Goal: Information Seeking & Learning: Check status

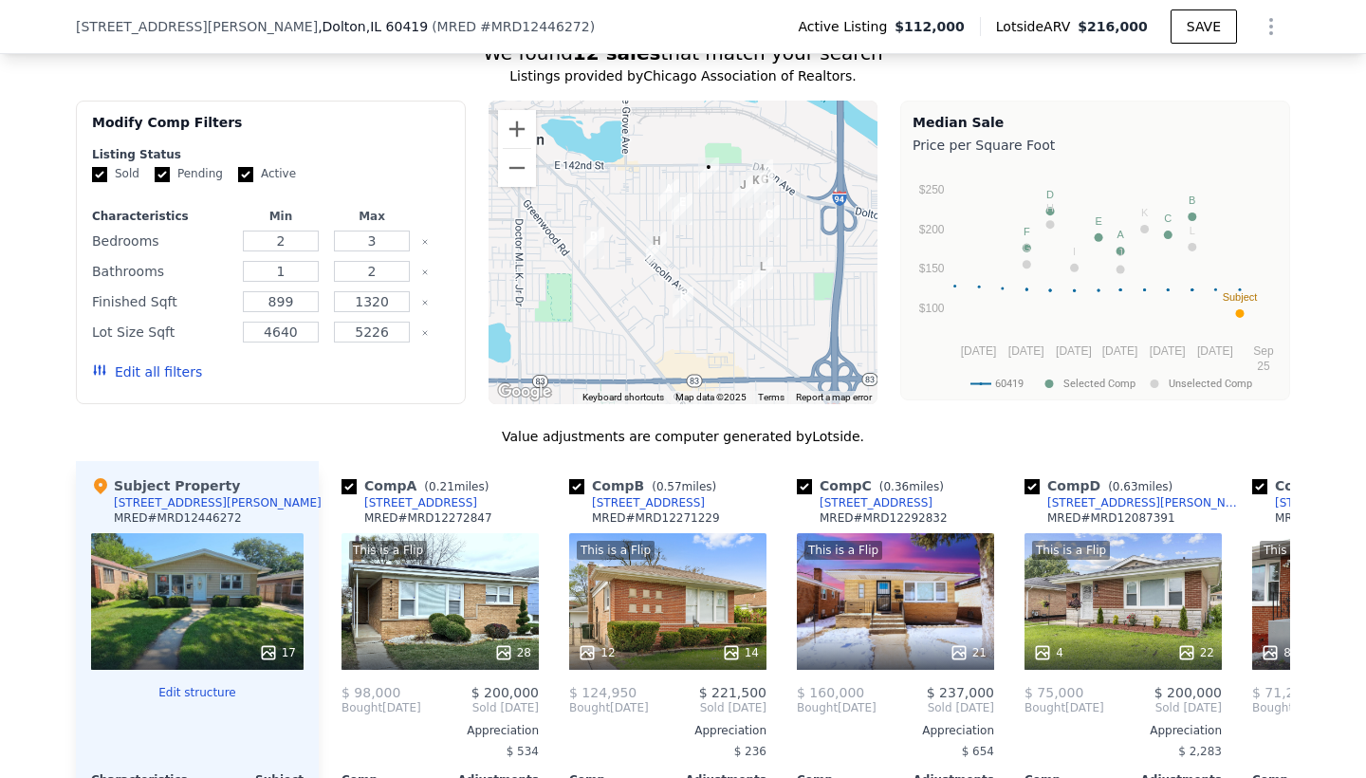
scroll to position [1610, 0]
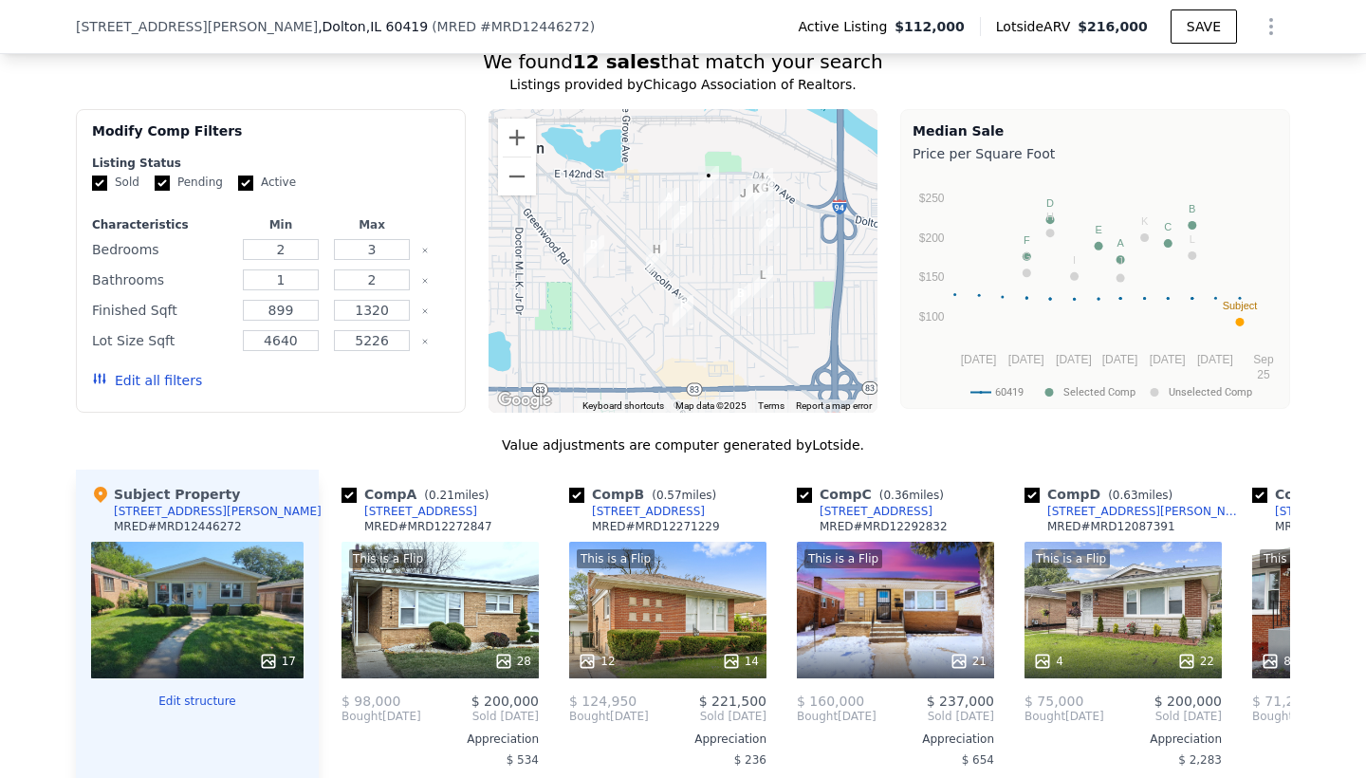
click at [160, 185] on input "Pending" at bounding box center [162, 182] width 15 height 15
checkbox input "false"
click at [244, 179] on input "Active" at bounding box center [245, 182] width 15 height 15
checkbox input "false"
click at [393, 384] on button "Update Search" at bounding box center [376, 380] width 143 height 27
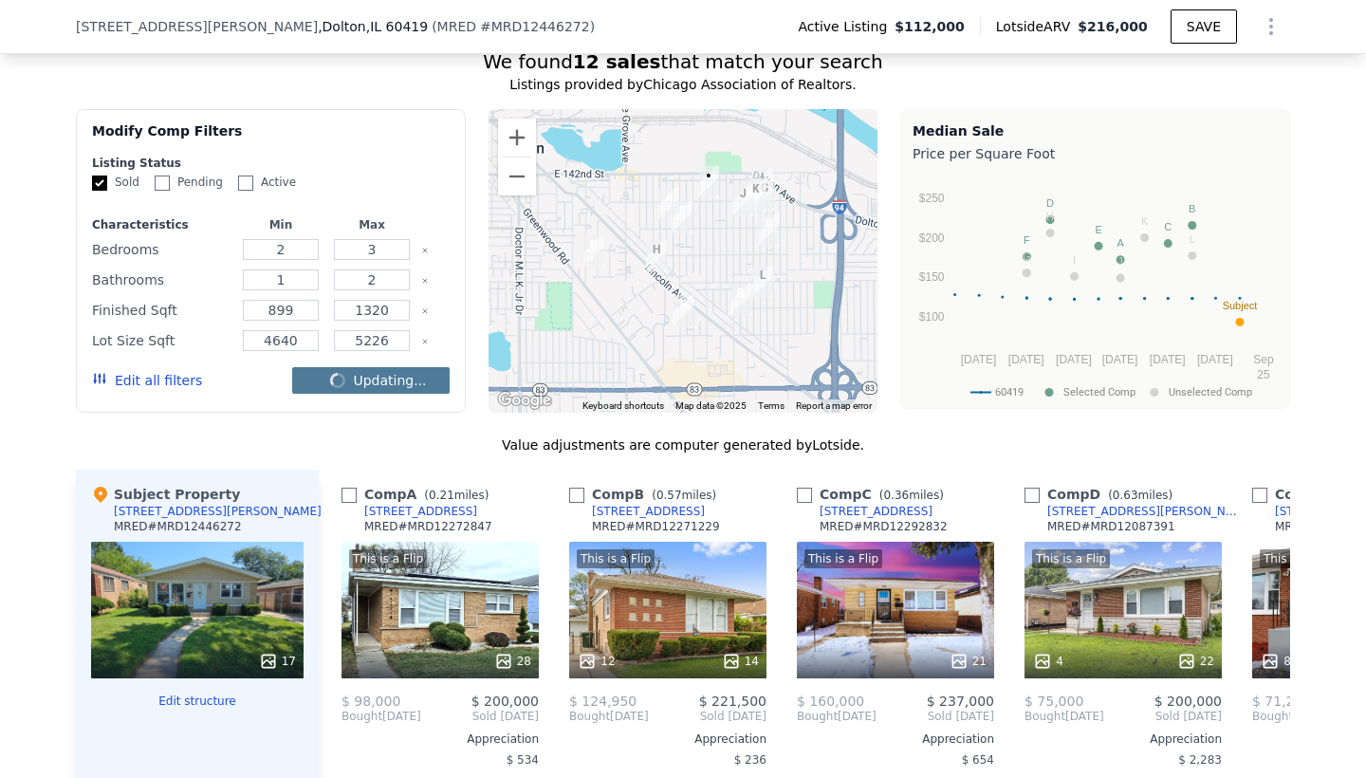
checkbox input "false"
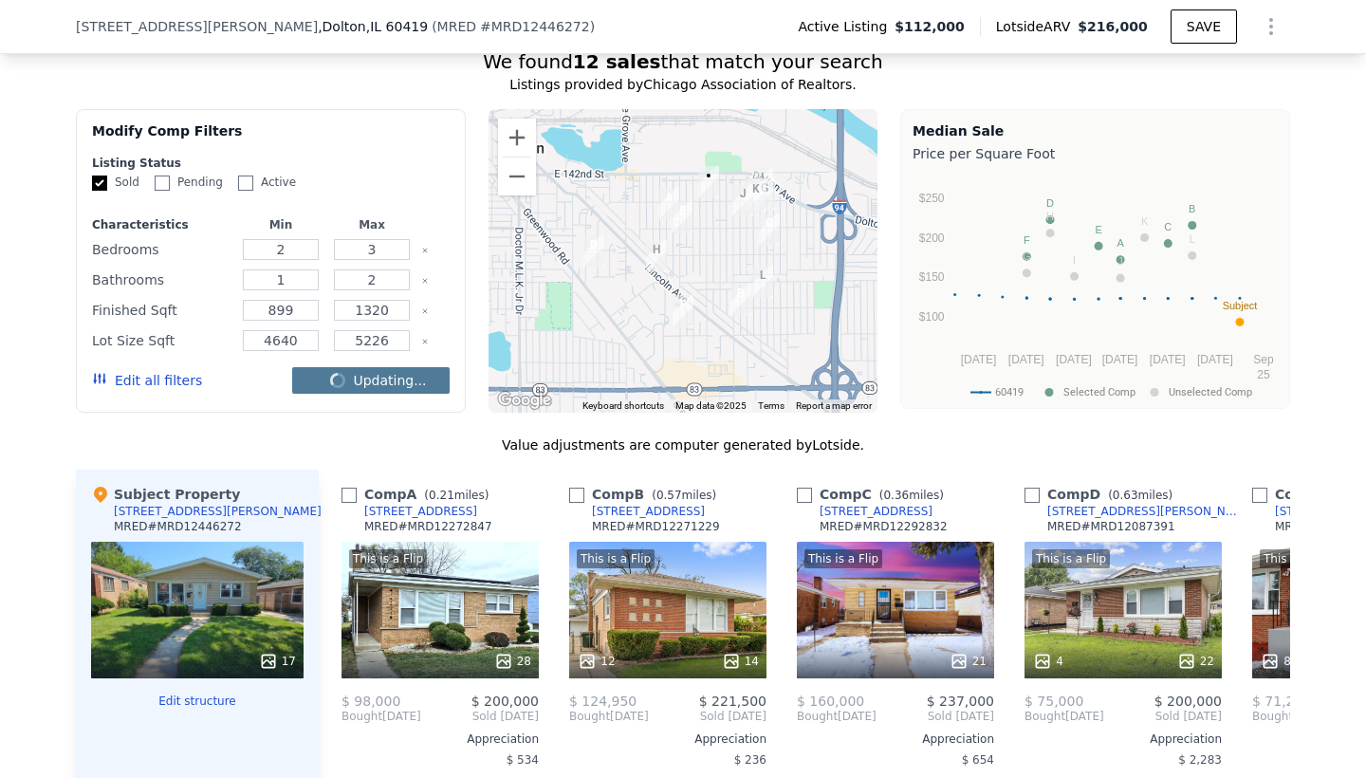
checkbox input "false"
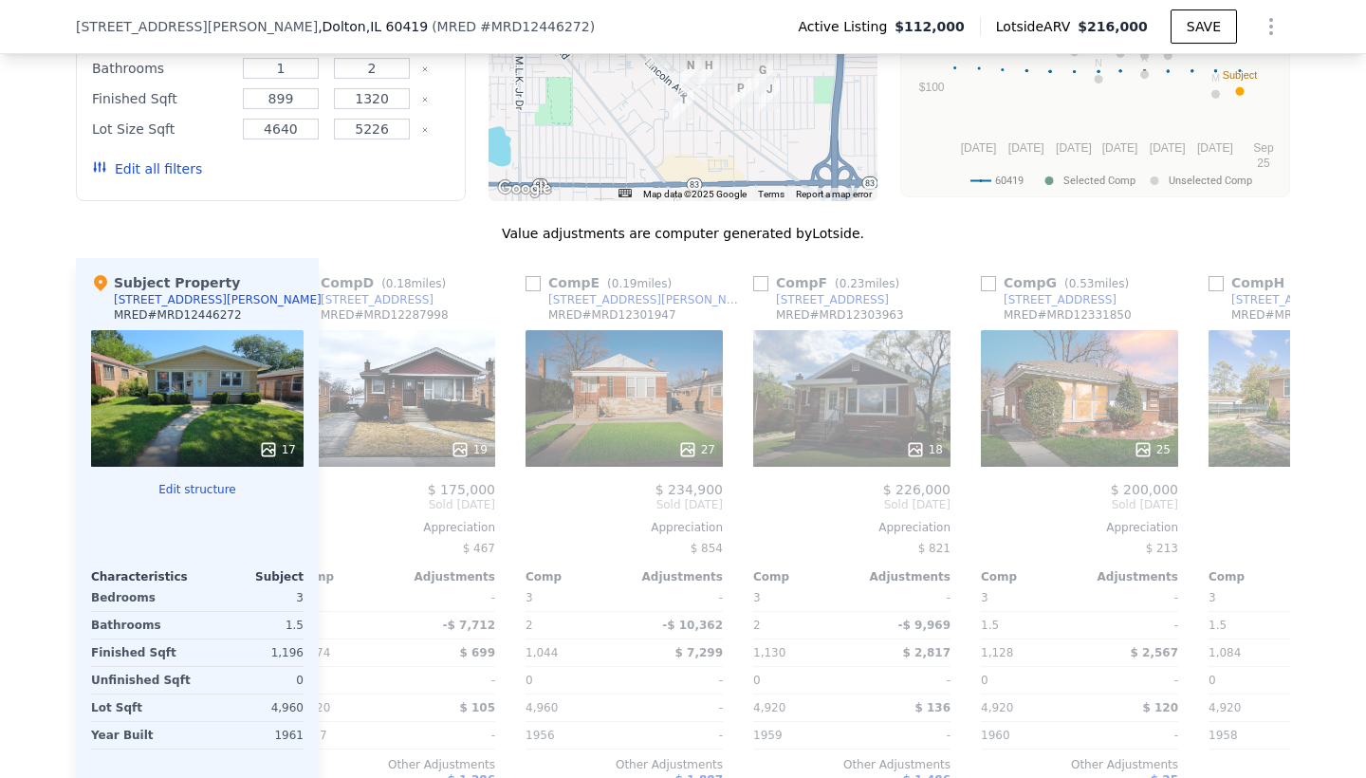
scroll to position [0, 727]
click at [990, 282] on input "checkbox" at bounding box center [987, 283] width 15 height 15
checkbox input "true"
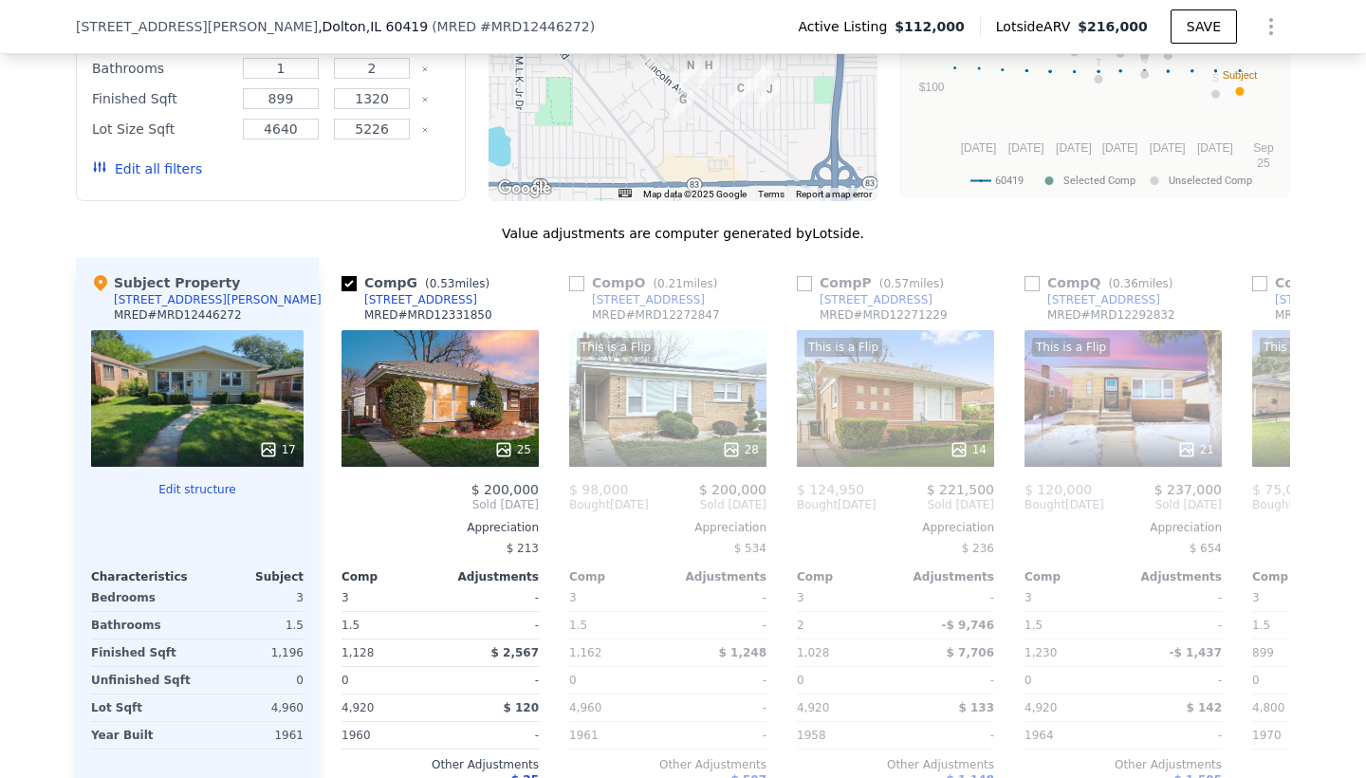
scroll to position [0, 0]
click at [802, 282] on input "checkbox" at bounding box center [804, 283] width 15 height 15
checkbox input "true"
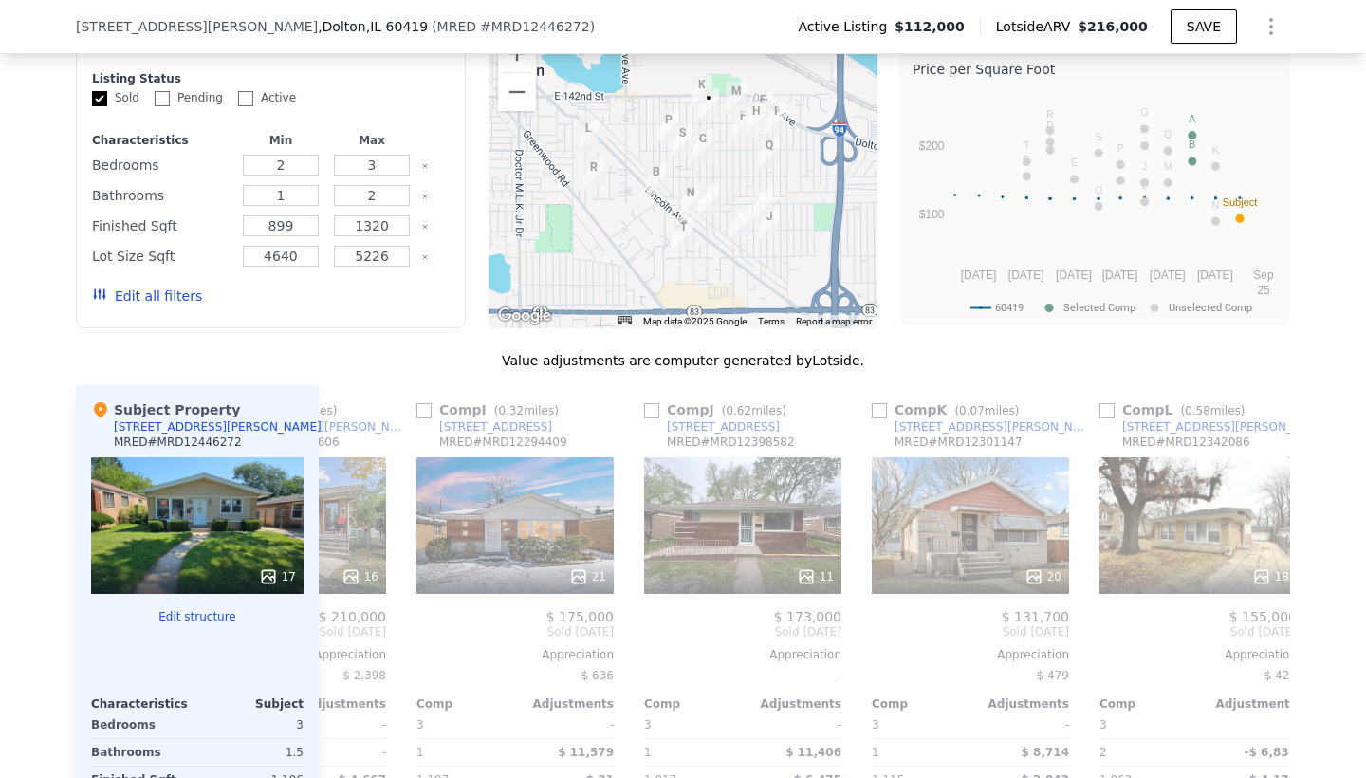
scroll to position [0, 1976]
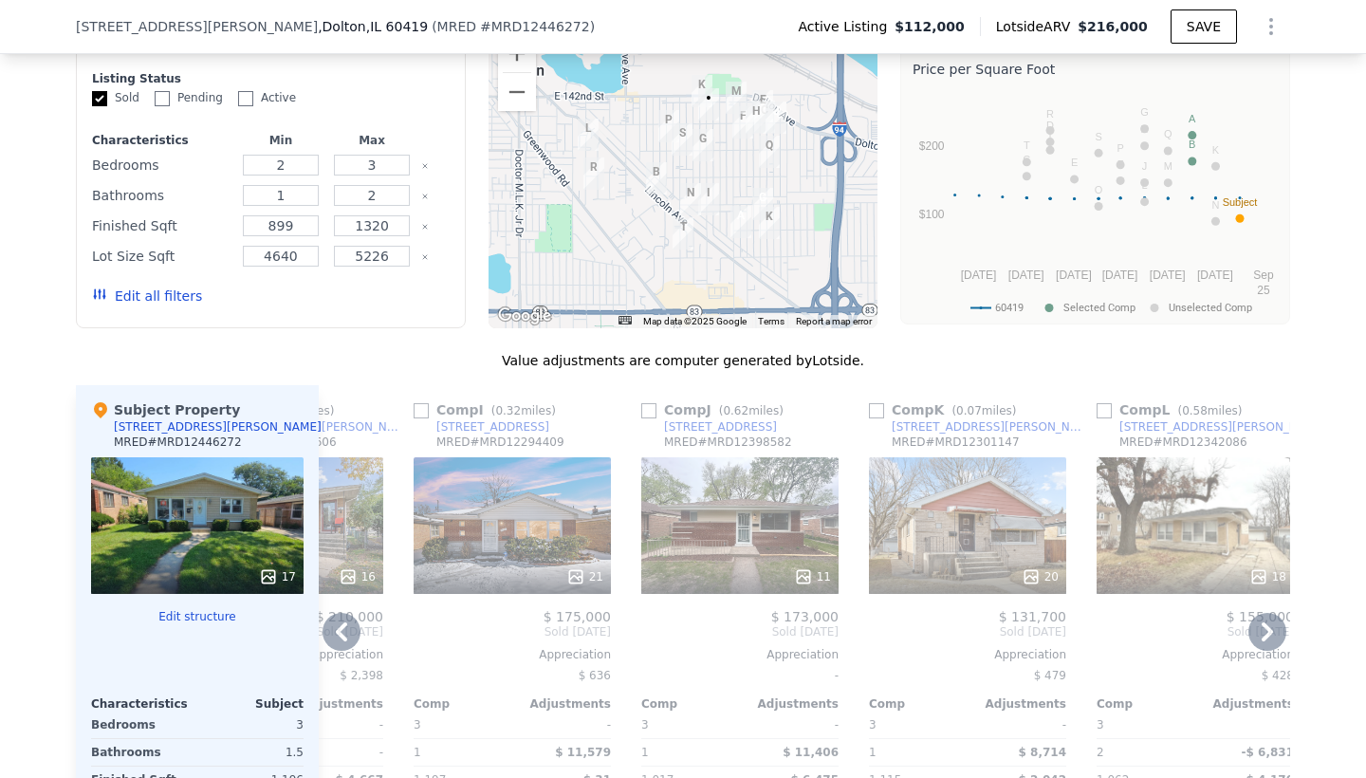
click at [650, 408] on input "checkbox" at bounding box center [648, 410] width 15 height 15
checkbox input "true"
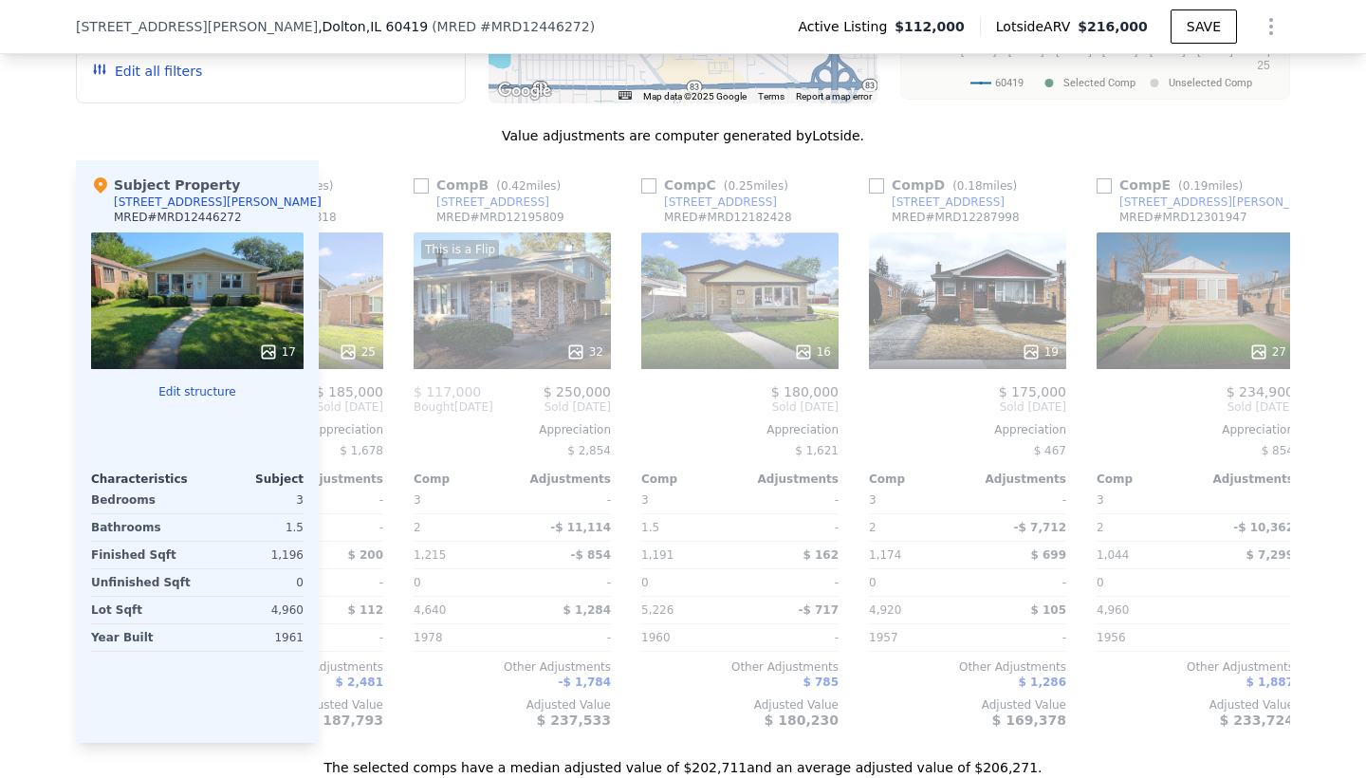
scroll to position [1921, 0]
